Goal: Navigation & Orientation: Locate item on page

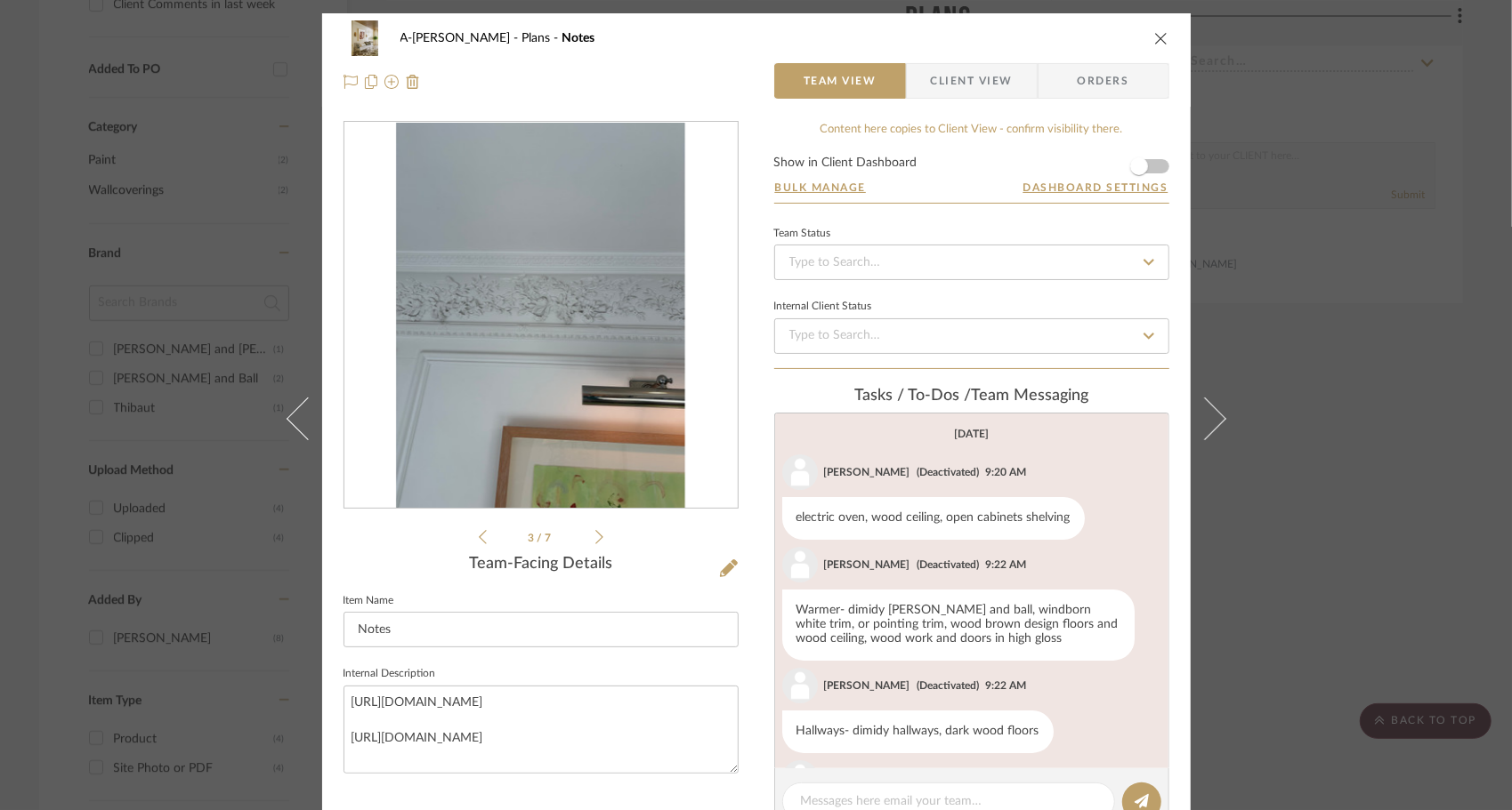
scroll to position [279, 0]
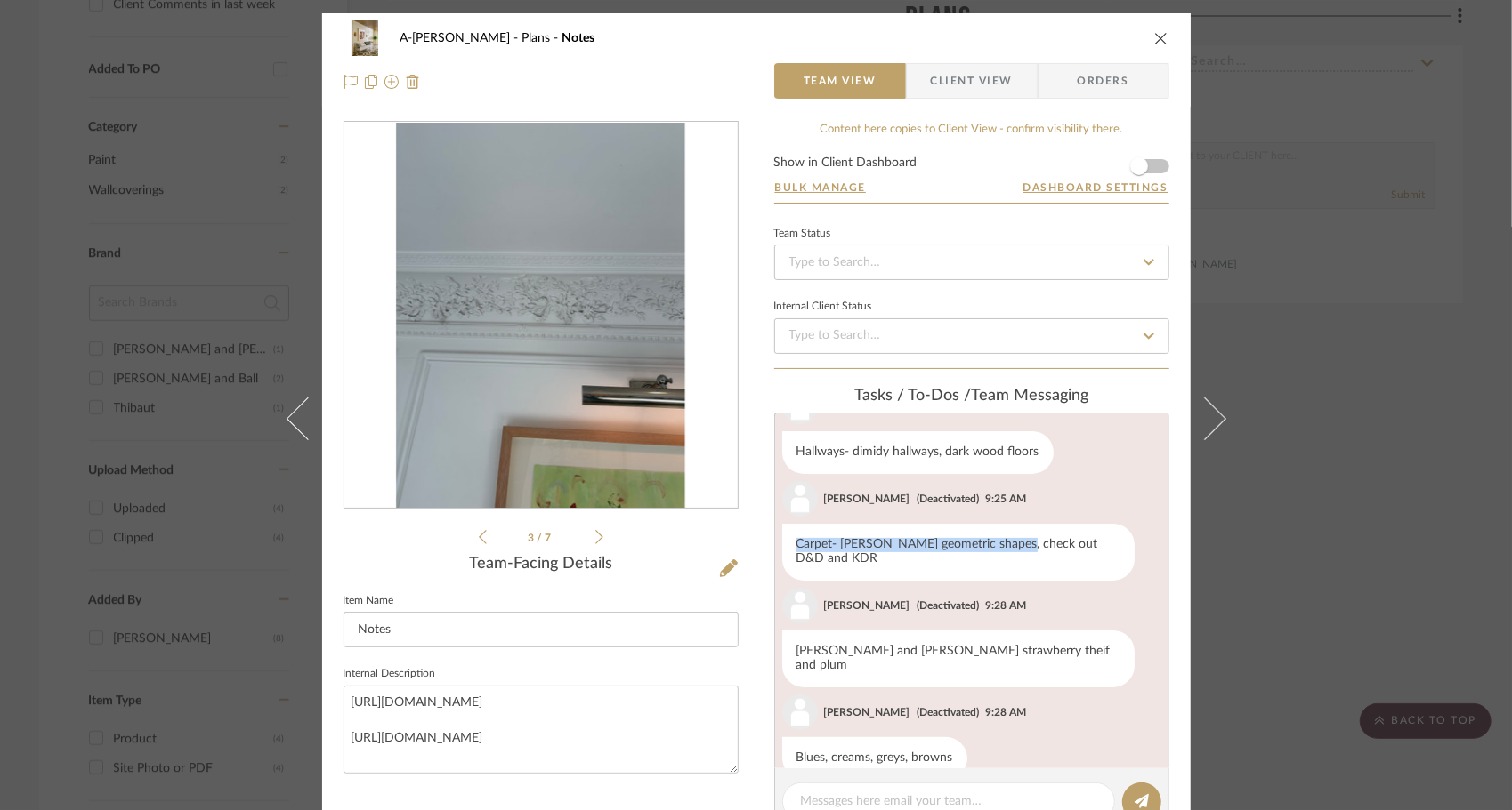
click at [595, 540] on icon at bounding box center [599, 537] width 8 height 16
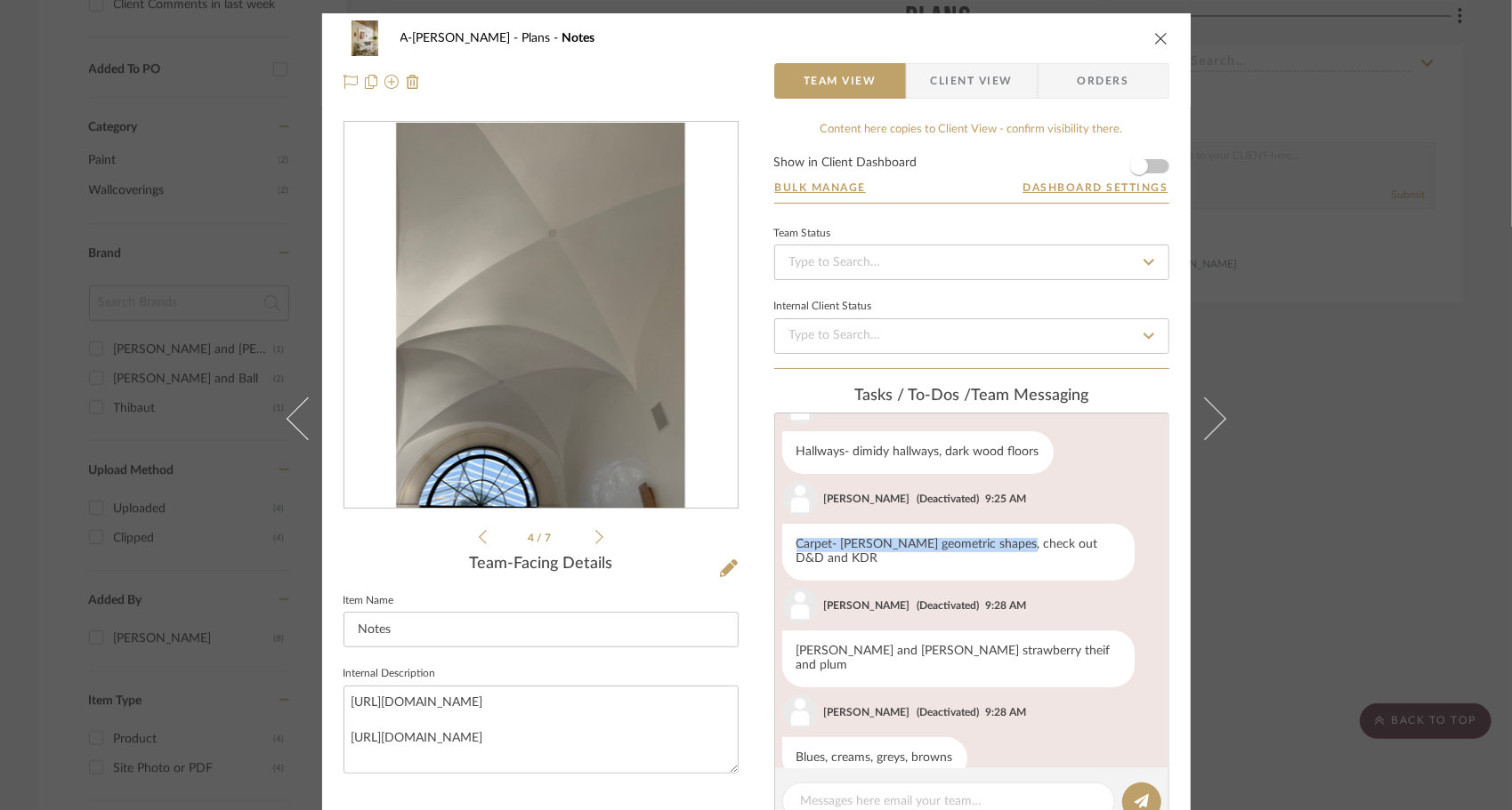
click at [595, 540] on icon at bounding box center [599, 537] width 8 height 16
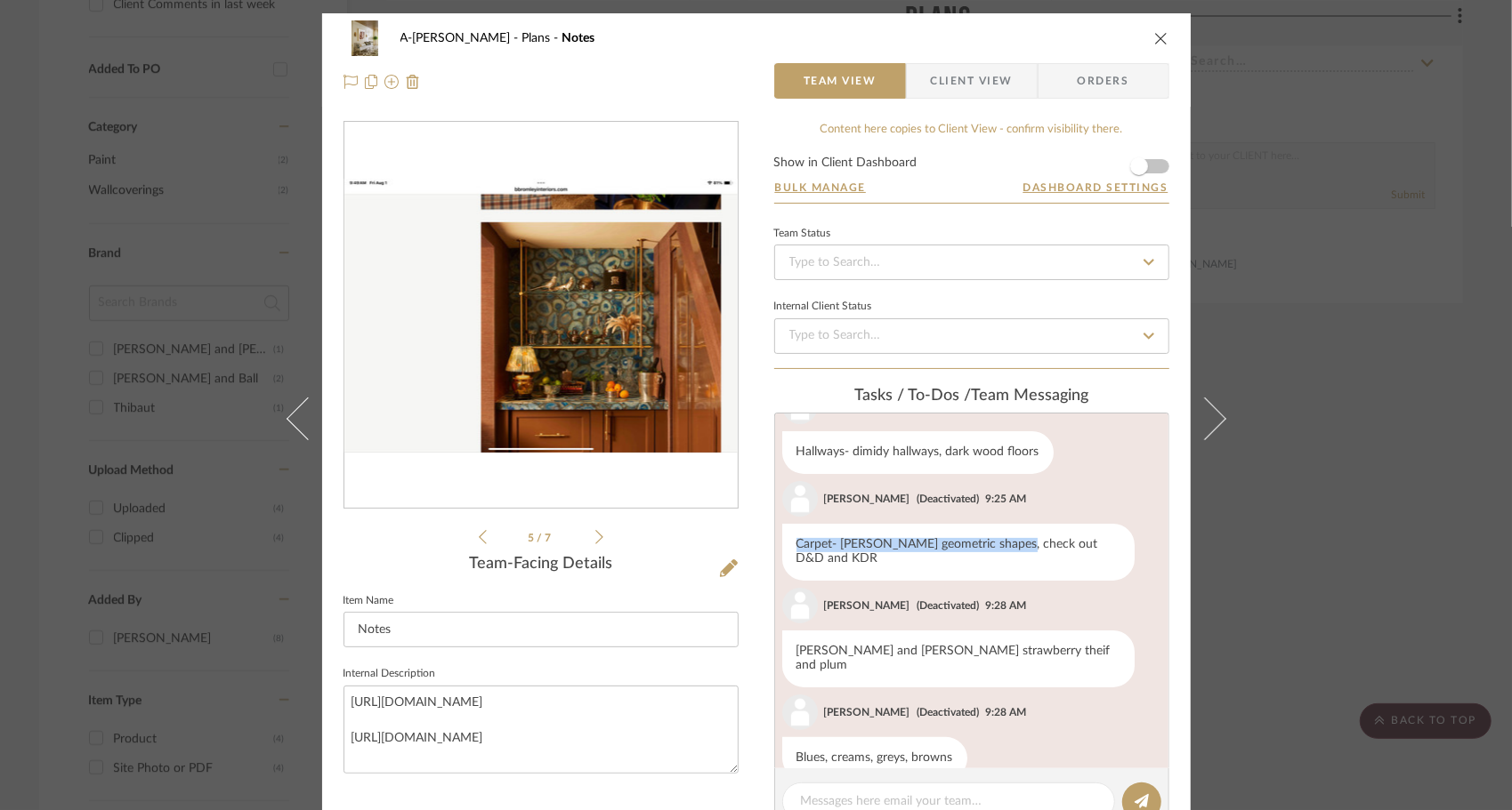
click at [595, 540] on icon at bounding box center [599, 537] width 8 height 16
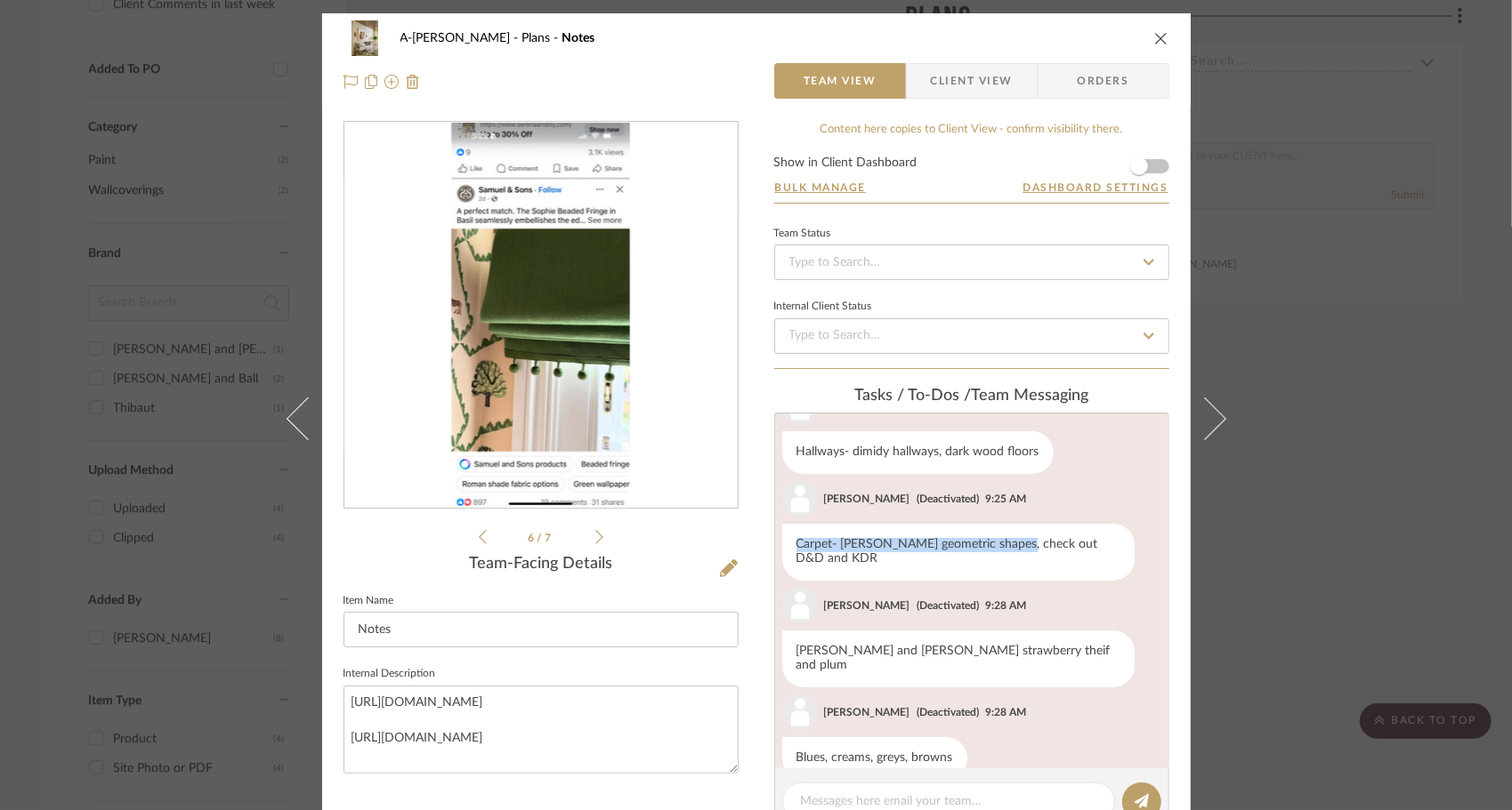
click at [595, 540] on icon at bounding box center [599, 537] width 8 height 16
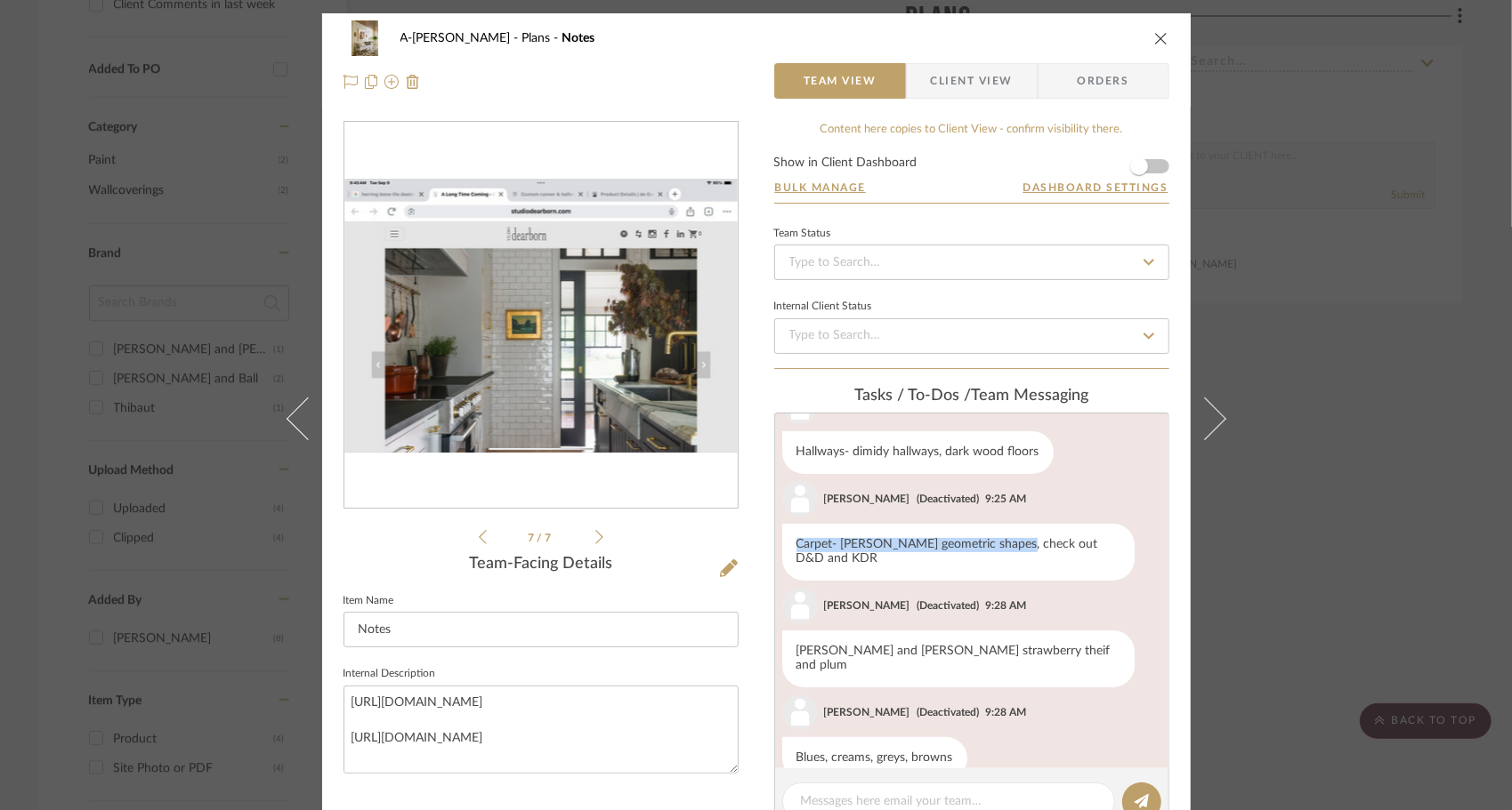
click at [595, 540] on icon at bounding box center [599, 537] width 8 height 16
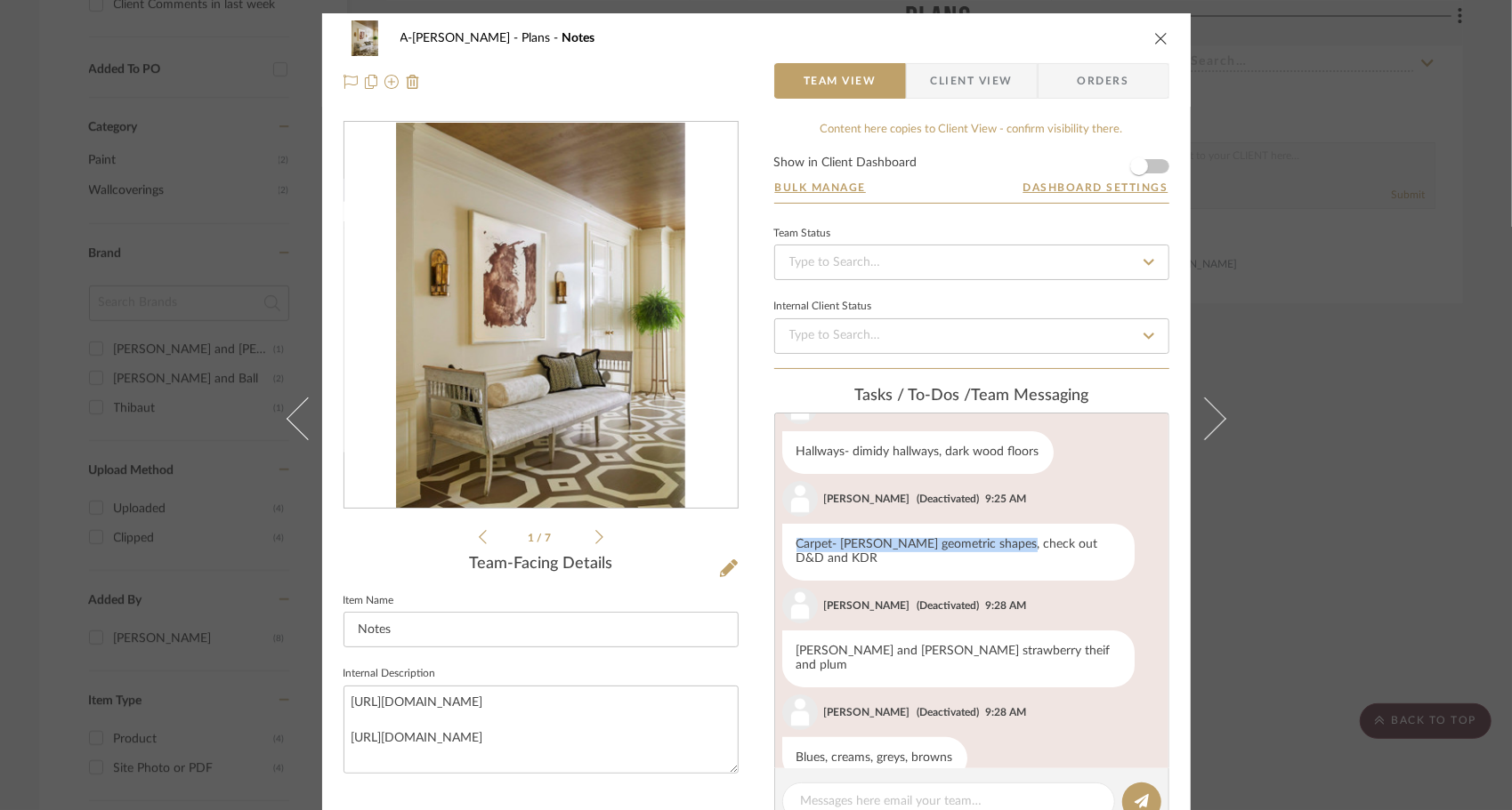
click at [595, 540] on icon at bounding box center [599, 537] width 8 height 16
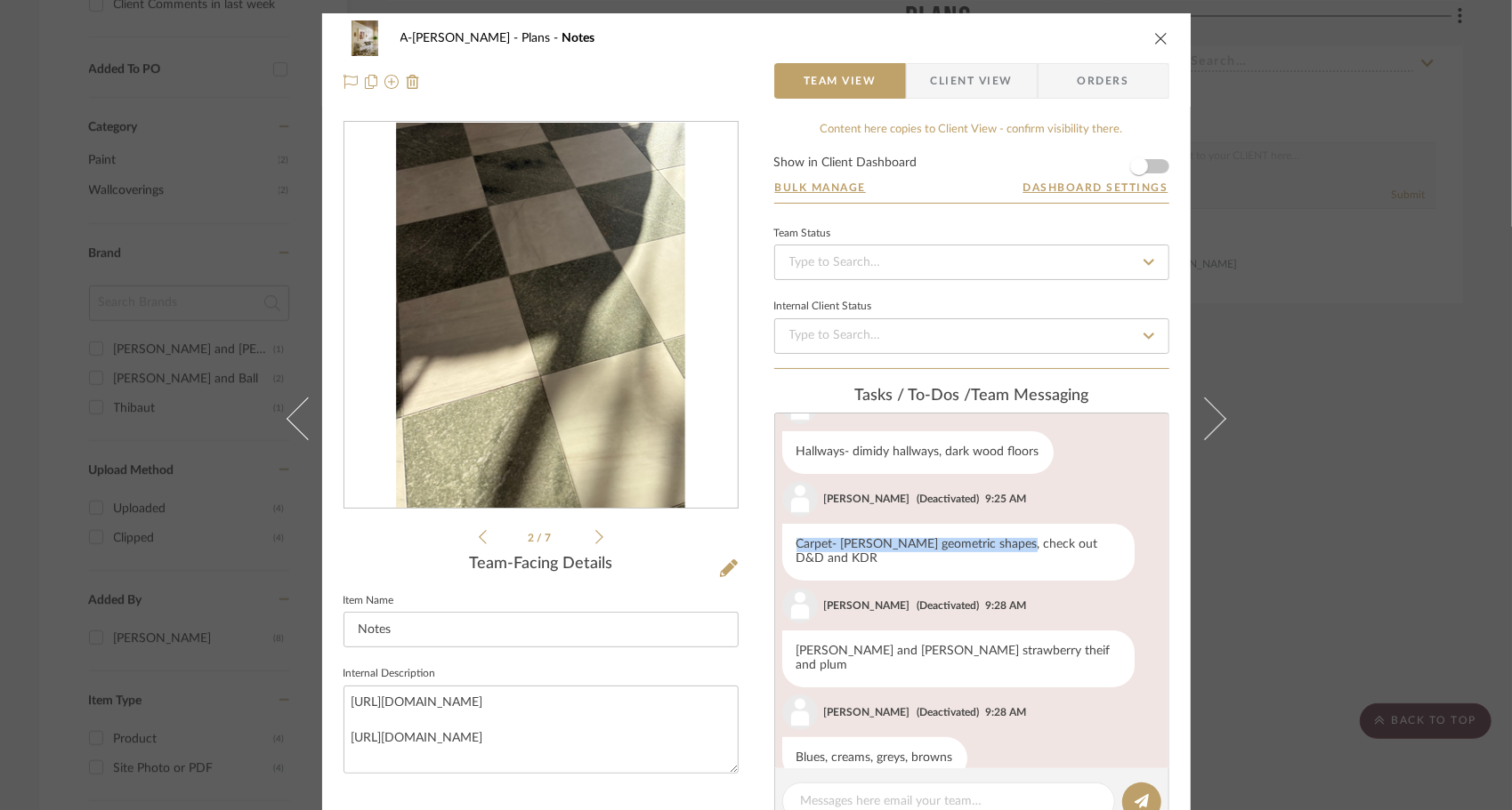
click at [595, 540] on icon at bounding box center [599, 537] width 8 height 16
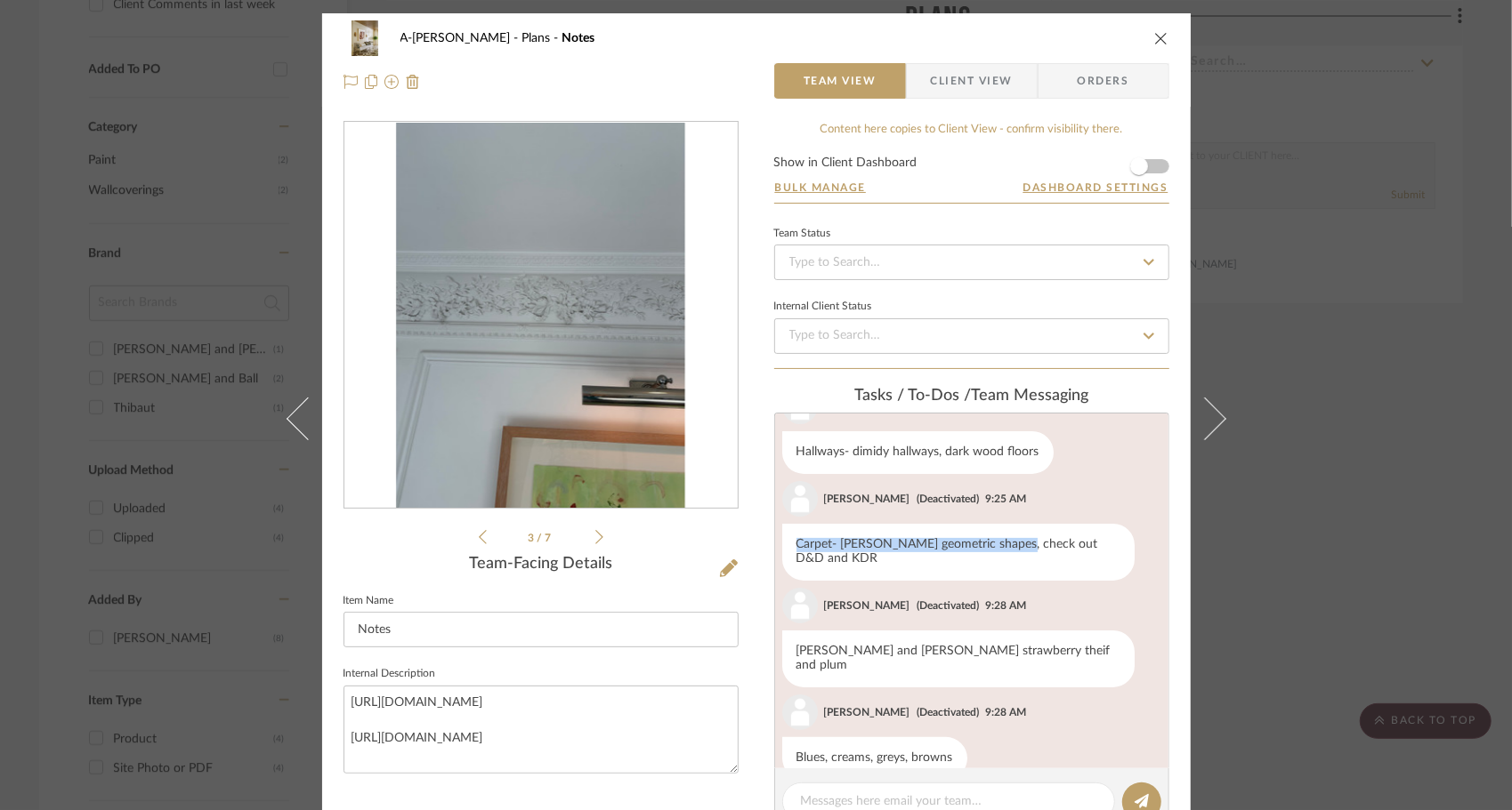
click at [595, 540] on icon at bounding box center [599, 537] width 8 height 16
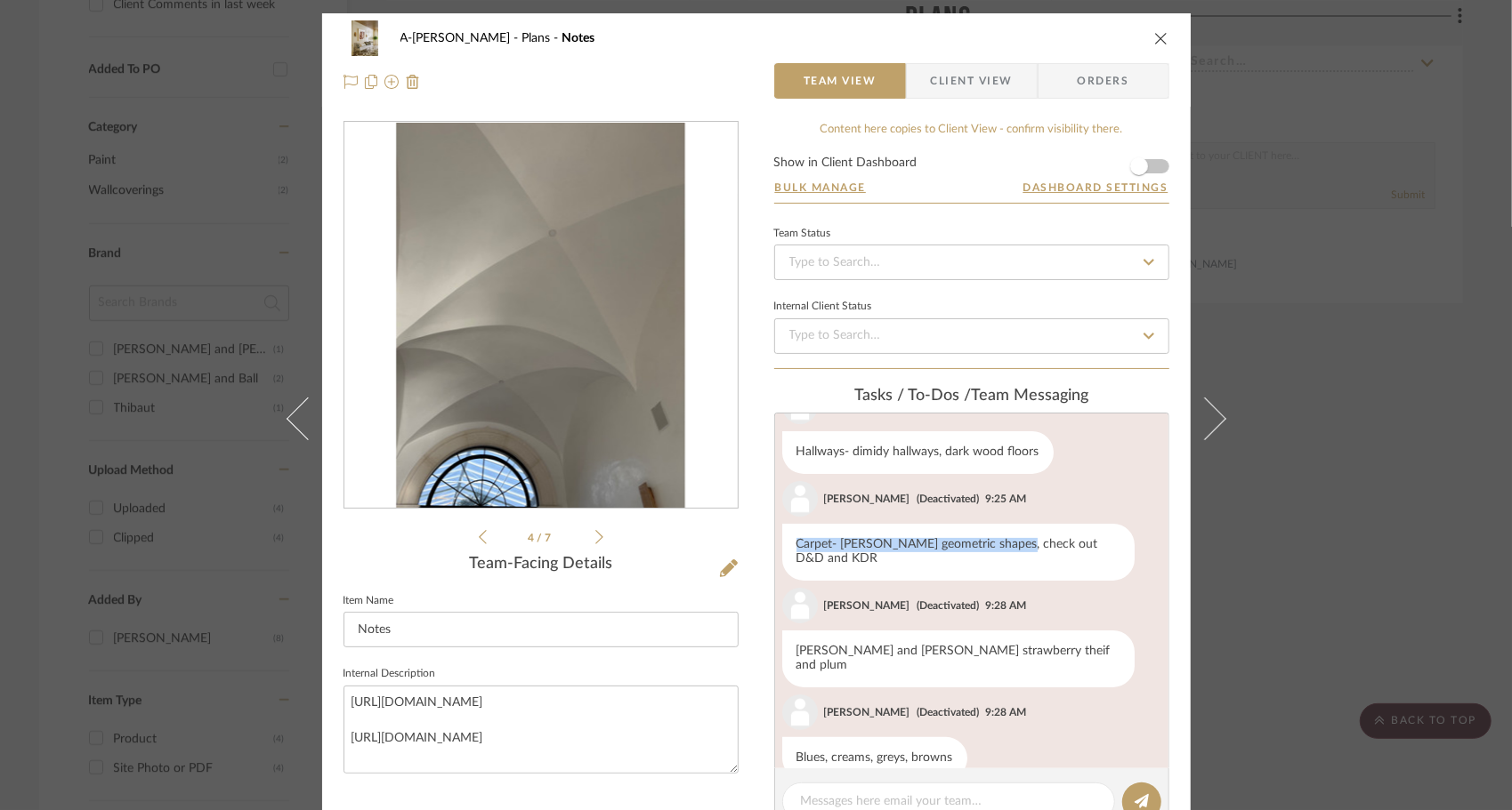
click at [595, 540] on icon at bounding box center [599, 537] width 8 height 16
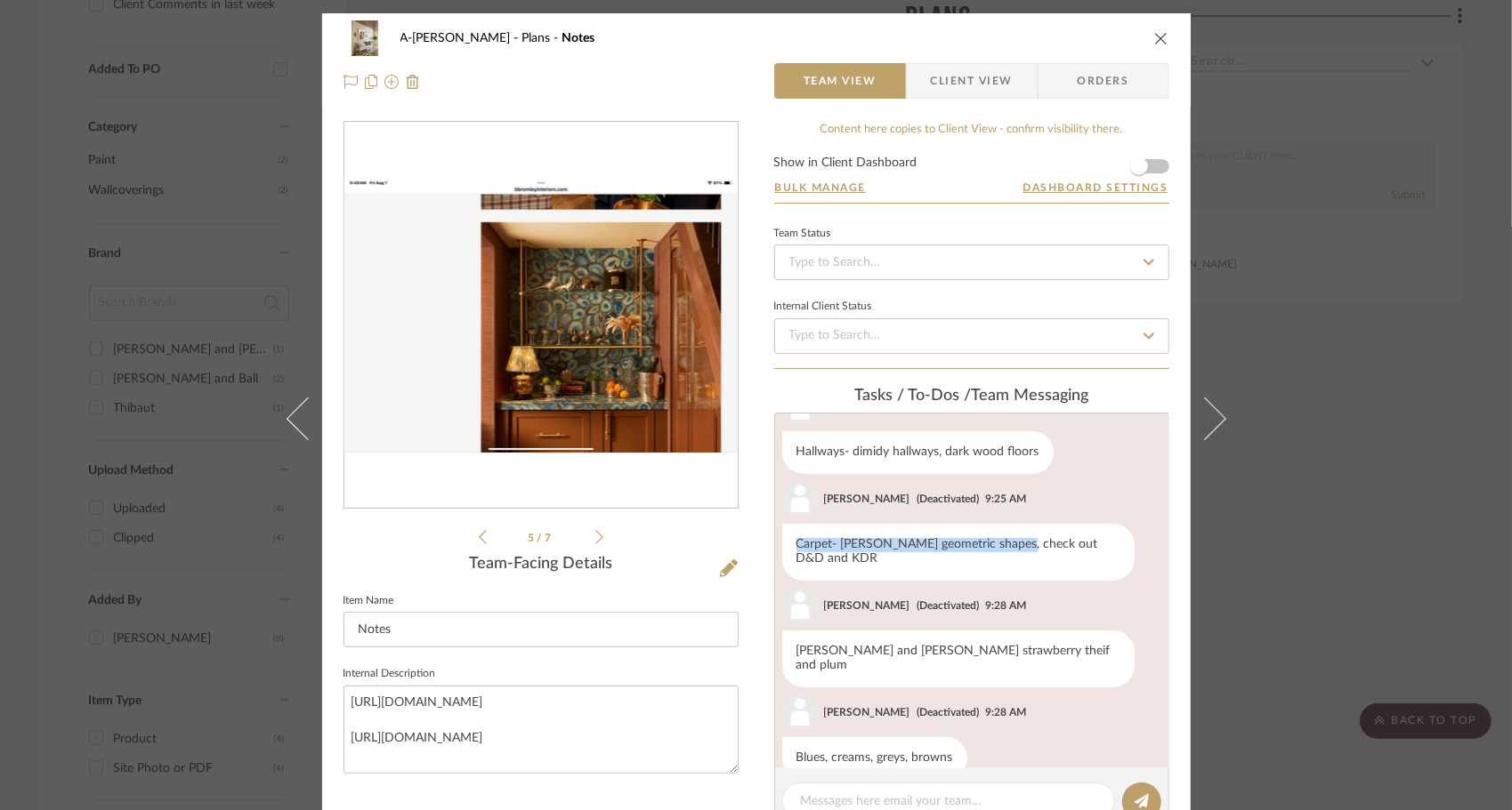
click at [595, 540] on icon at bounding box center [599, 537] width 8 height 16
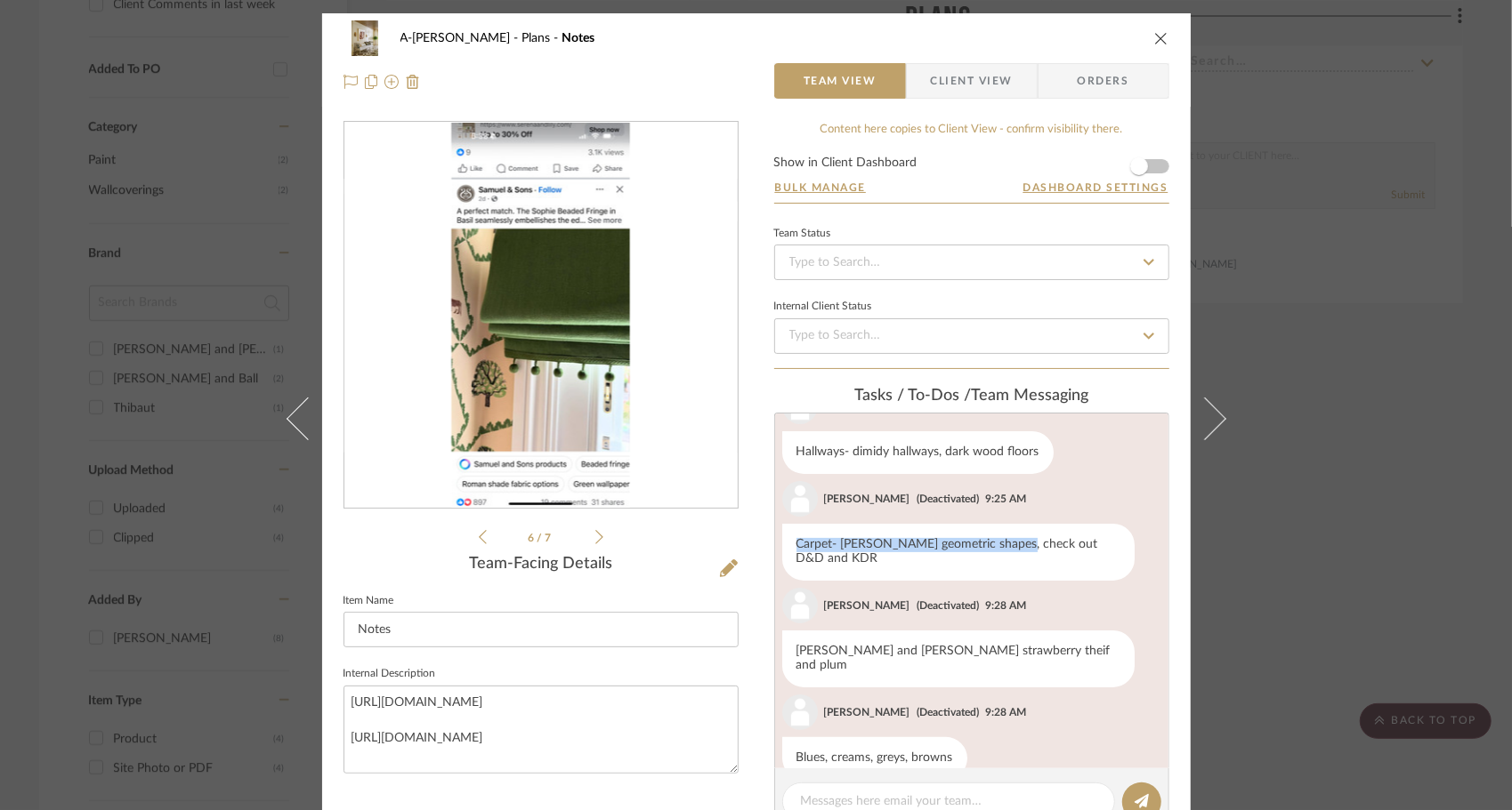
click at [595, 540] on icon at bounding box center [599, 537] width 8 height 16
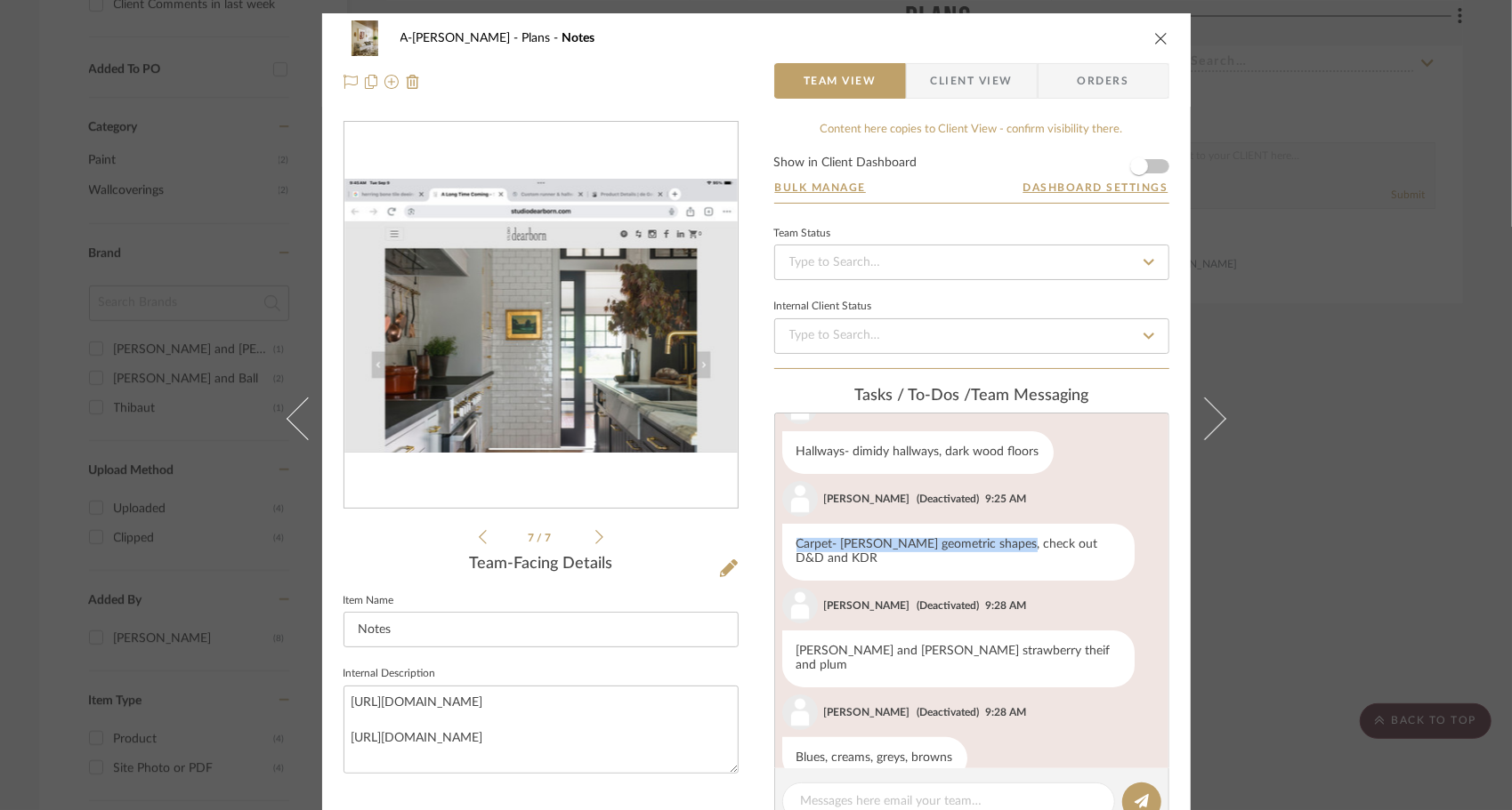
click at [595, 540] on icon at bounding box center [599, 537] width 8 height 16
